Goal: Entertainment & Leisure: Consume media (video, audio)

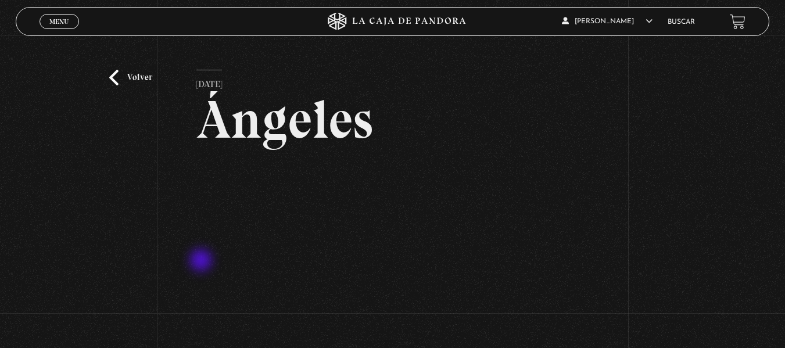
scroll to position [69, 0]
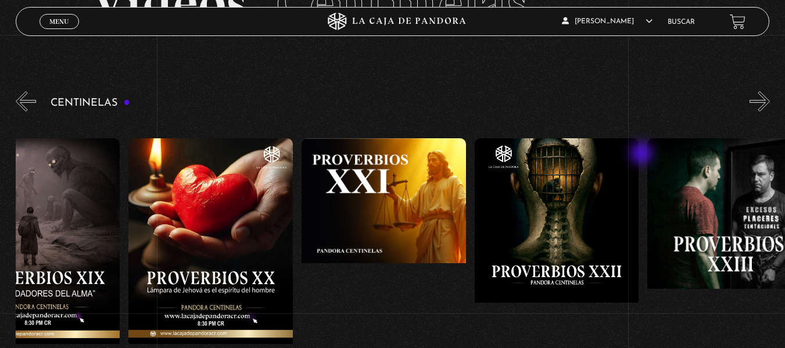
scroll to position [0, 3696]
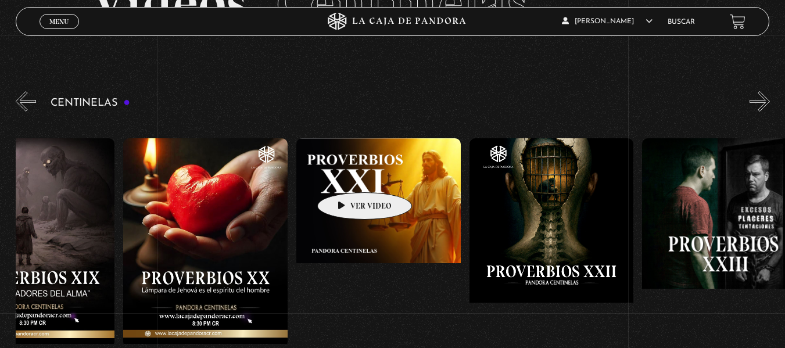
click at [346, 175] on figure at bounding box center [378, 242] width 164 height 209
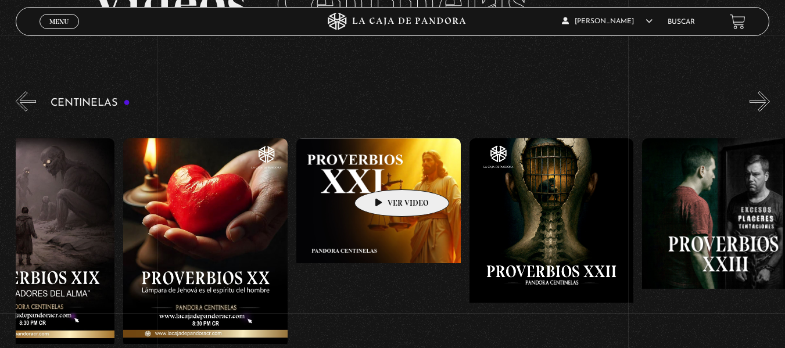
click at [383, 172] on figure at bounding box center [378, 242] width 164 height 209
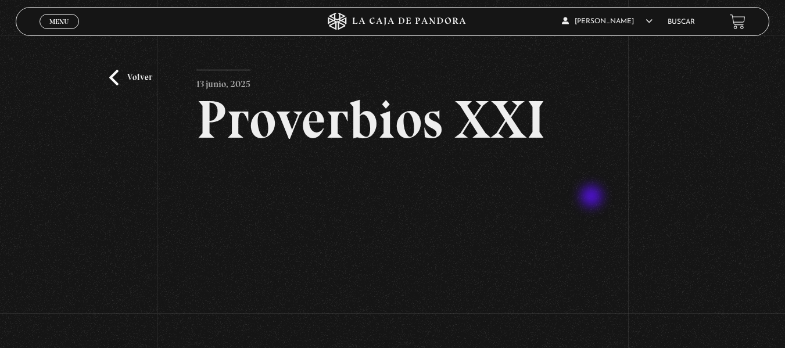
scroll to position [57, 0]
